Goal: Task Accomplishment & Management: Use online tool/utility

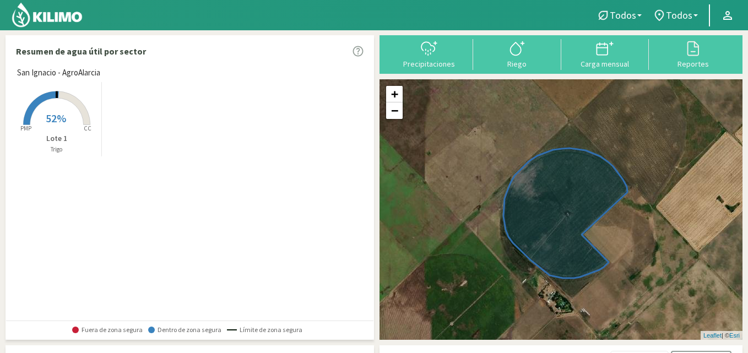
click at [66, 116] on rect at bounding box center [57, 126] width 88 height 88
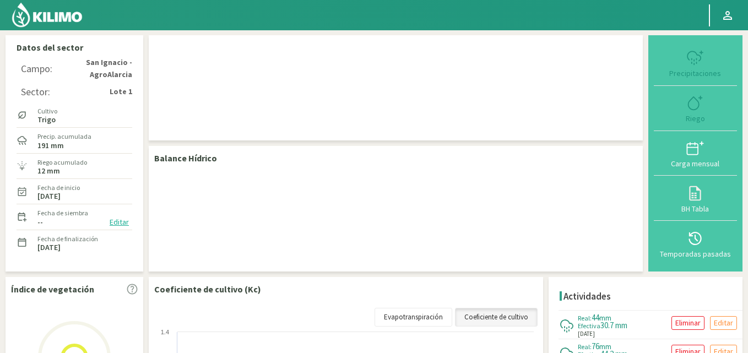
checkbox input "true"
type input "[DATE]"
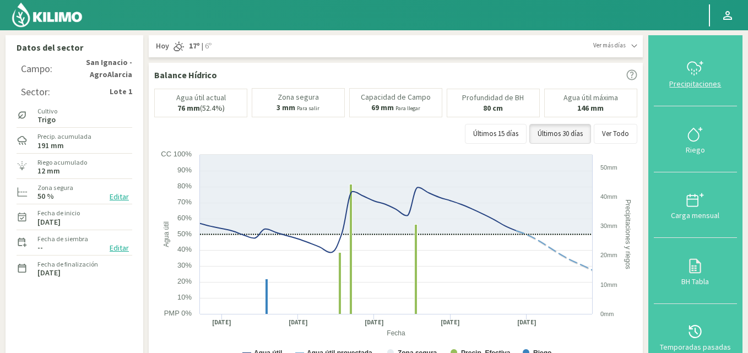
click at [693, 85] on div "Precipitaciones" at bounding box center [695, 84] width 77 height 8
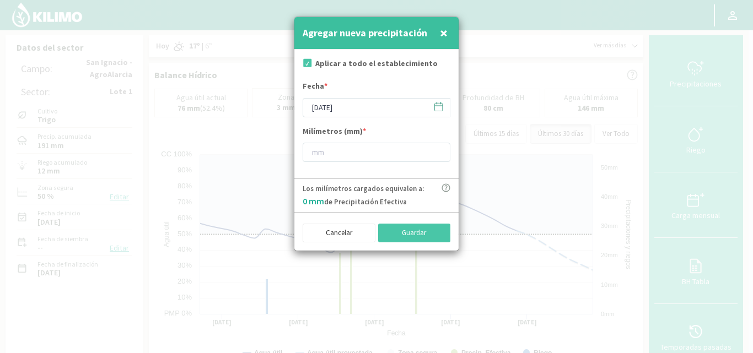
click at [437, 109] on icon at bounding box center [438, 106] width 10 height 10
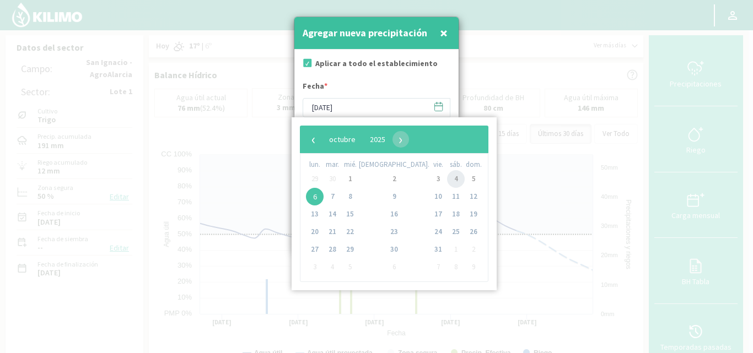
click at [447, 176] on span "4" at bounding box center [456, 179] width 18 height 18
type input "[DATE]"
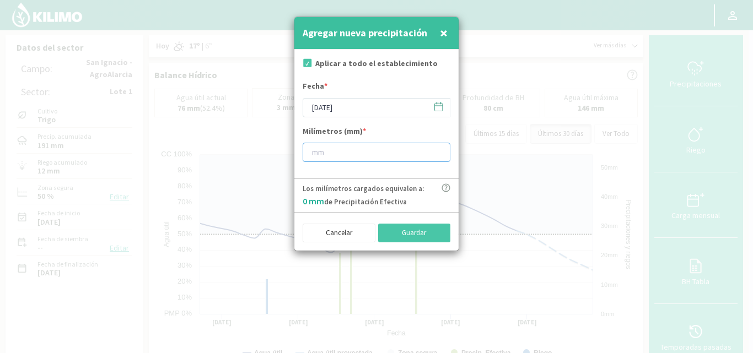
click at [355, 155] on input "number" at bounding box center [376, 152] width 148 height 19
type input "24"
click at [425, 232] on button "Guardar" at bounding box center [414, 233] width 73 height 19
type input "[DATE]"
